Goal: Information Seeking & Learning: Learn about a topic

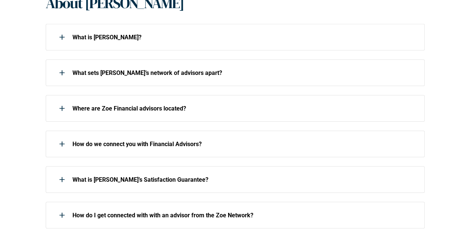
scroll to position [190, 0]
click at [171, 105] on p "Where are Zoe Financial advisors located?" at bounding box center [243, 108] width 343 height 7
click at [65, 107] on div at bounding box center [62, 108] width 15 height 15
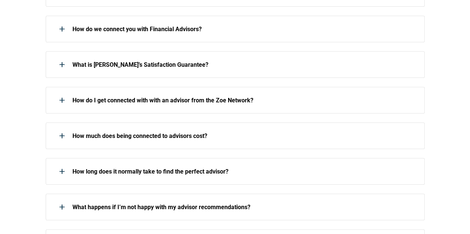
scroll to position [305, 0]
click at [122, 137] on p "How much does being connected to advisors cost?" at bounding box center [243, 135] width 343 height 7
click at [62, 134] on use at bounding box center [62, 135] width 1 height 5
click at [92, 134] on p "How much does being connected to advisors cost?" at bounding box center [243, 135] width 343 height 7
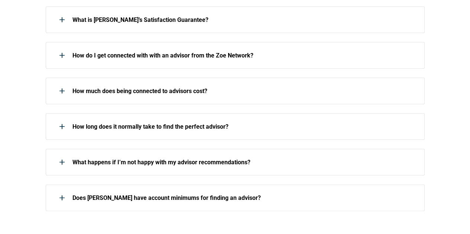
scroll to position [372, 0]
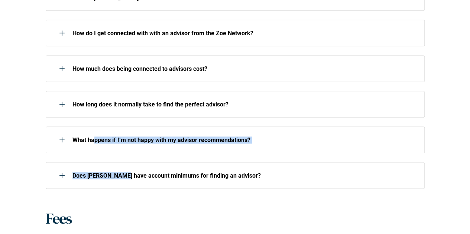
drag, startPoint x: 92, startPoint y: 134, endPoint x: 117, endPoint y: 164, distance: 38.8
click at [117, 164] on div "What is Zoe? What is Zoe? What is Zoe? What sets Zoe’s network of advisors apar…" at bounding box center [235, 15] width 379 height 348
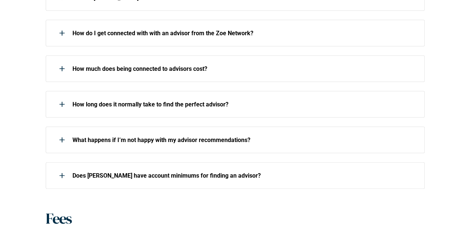
click at [138, 198] on div "About Zoe About Zoe What is Zoe? What is Zoe? What is Zoe? What sets Zoe’s netw…" at bounding box center [235, 72] width 470 height 592
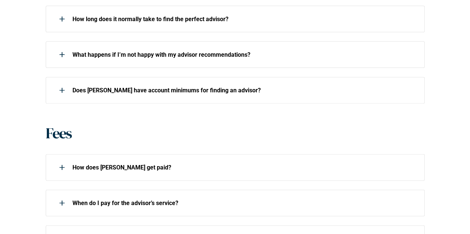
scroll to position [502, 0]
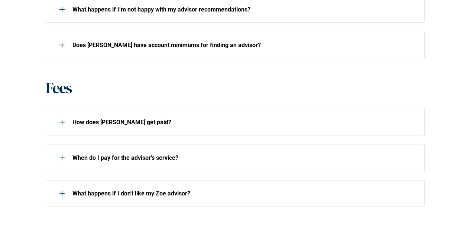
click at [61, 46] on div at bounding box center [62, 45] width 15 height 15
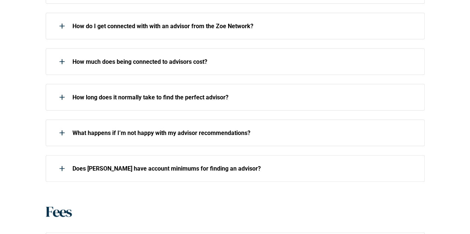
scroll to position [356, 0]
